Goal: Task Accomplishment & Management: Manage account settings

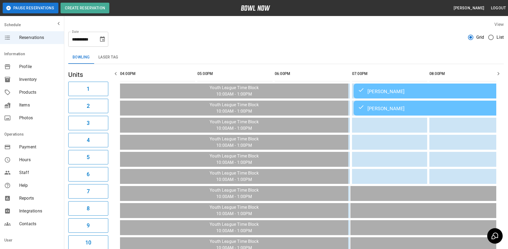
scroll to position [0, 464]
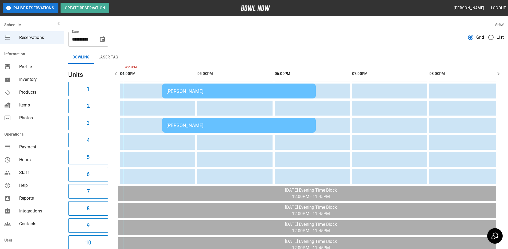
click at [230, 87] on td "[PERSON_NAME]" at bounding box center [239, 90] width 154 height 15
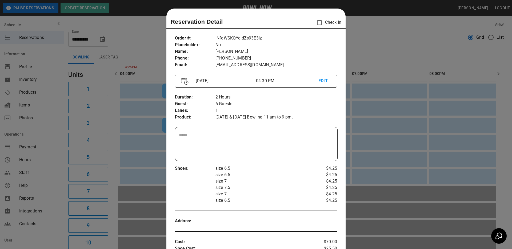
scroll to position [9, 0]
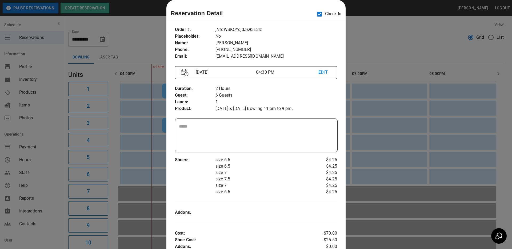
click at [371, 42] on div at bounding box center [256, 124] width 512 height 249
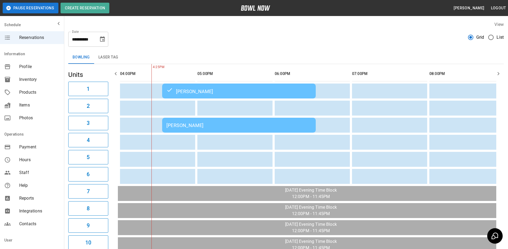
click at [211, 126] on div "[PERSON_NAME]" at bounding box center [238, 125] width 145 height 6
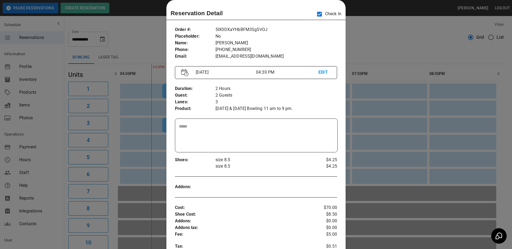
click at [360, 48] on div at bounding box center [256, 124] width 512 height 249
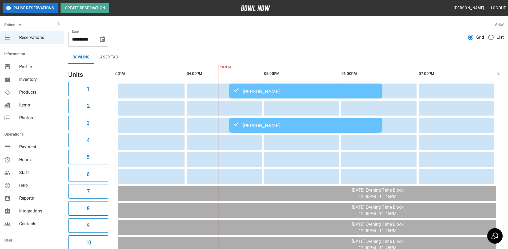
scroll to position [0, 376]
